Goal: Information Seeking & Learning: Learn about a topic

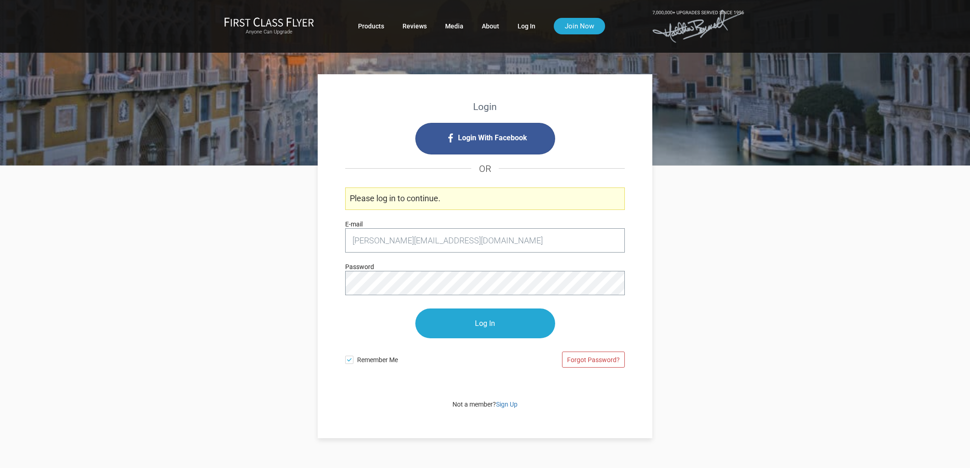
click at [506, 331] on input "Log In" at bounding box center [485, 324] width 140 height 30
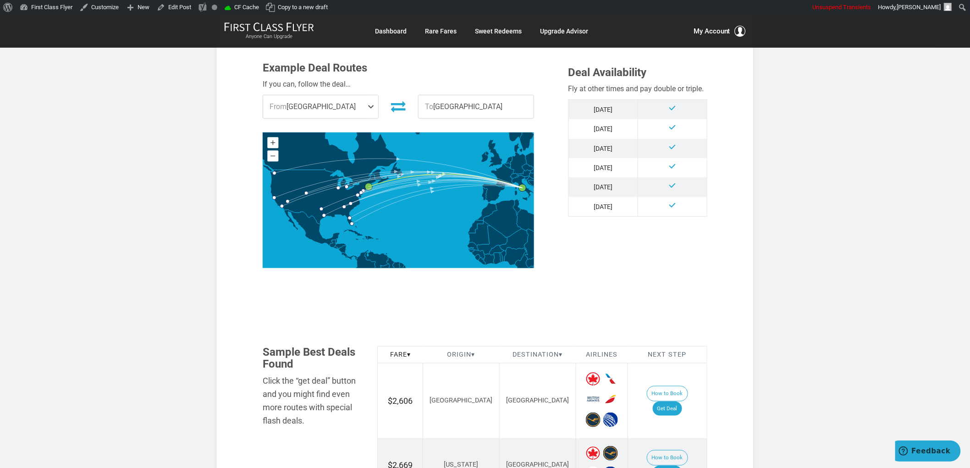
scroll to position [458, 0]
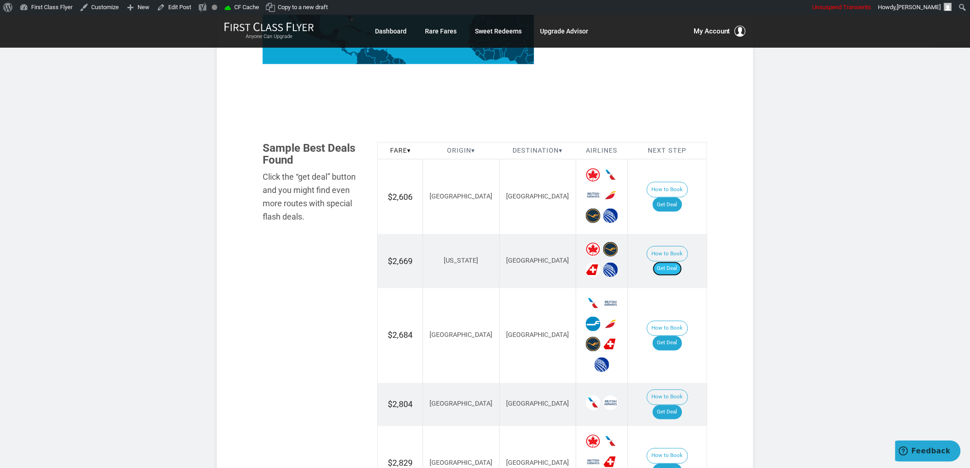
click at [675, 262] on link "Get Deal" at bounding box center [667, 269] width 29 height 15
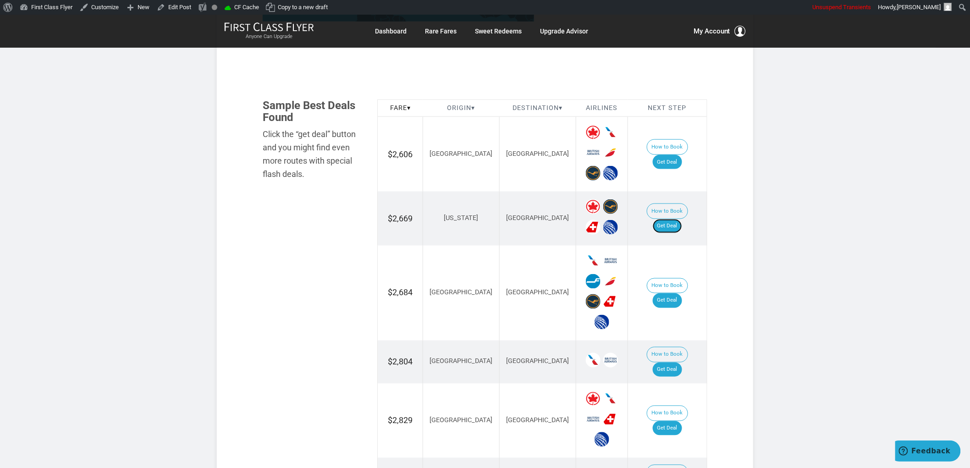
scroll to position [560, 0]
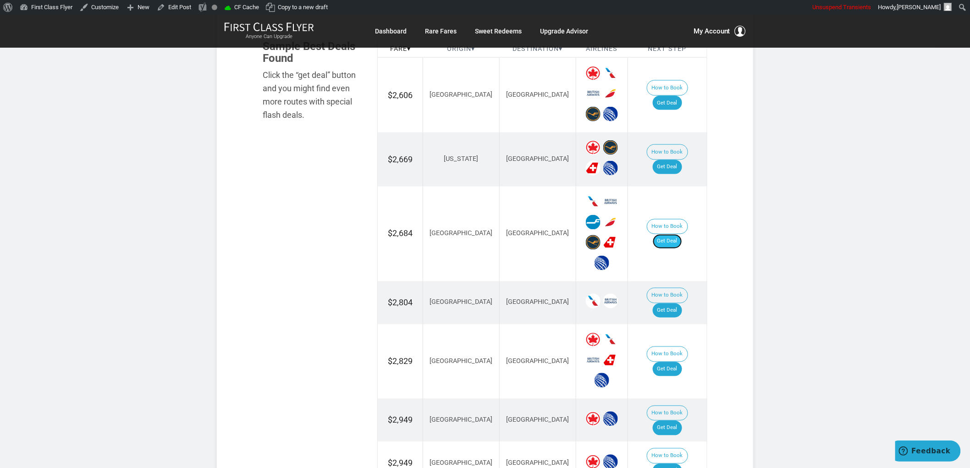
click at [682, 234] on link "Get Deal" at bounding box center [667, 241] width 29 height 15
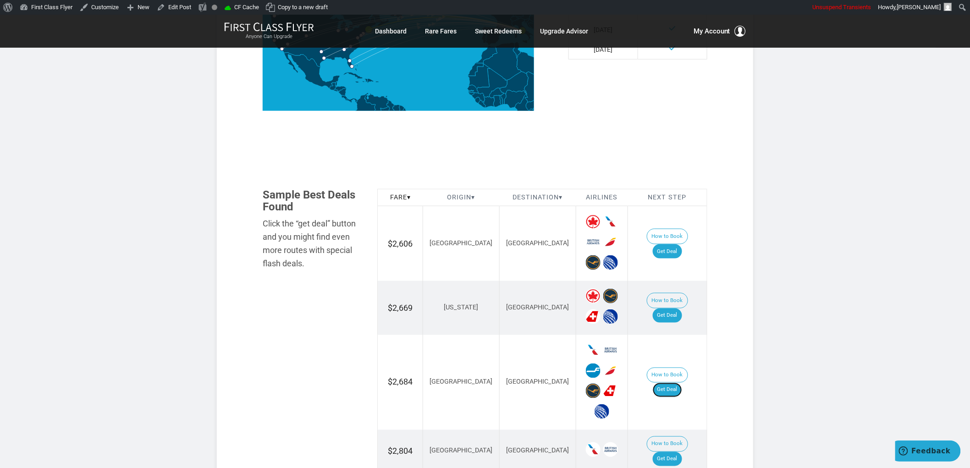
scroll to position [407, 0]
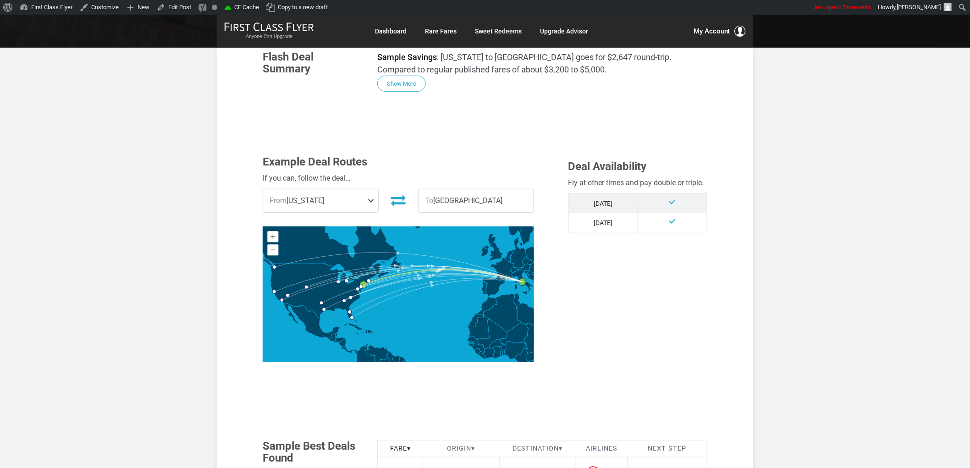
scroll to position [305, 0]
